Goal: Information Seeking & Learning: Compare options

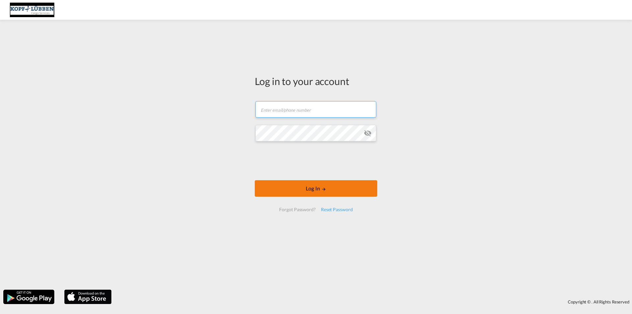
type input "[EMAIL_ADDRESS][PERSON_NAME][DOMAIN_NAME]"
click at [321, 186] on button "Log In" at bounding box center [316, 188] width 122 height 16
